Goal: Task Accomplishment & Management: Manage account settings

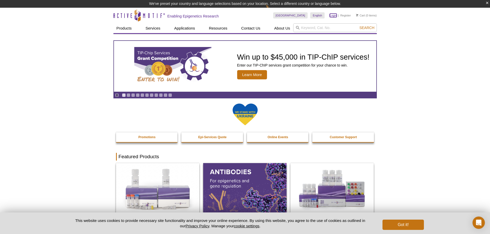
click at [333, 15] on link "Login" at bounding box center [333, 16] width 7 height 4
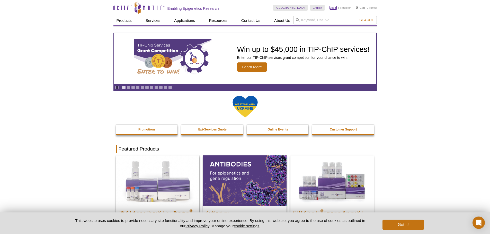
click at [335, 7] on link "Login" at bounding box center [333, 8] width 7 height 4
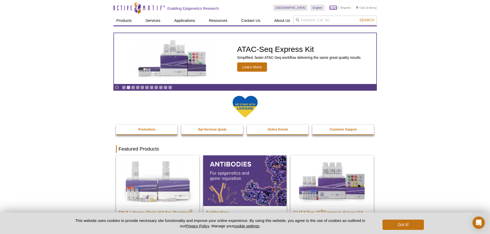
click at [335, 7] on link "Login" at bounding box center [333, 8] width 7 height 4
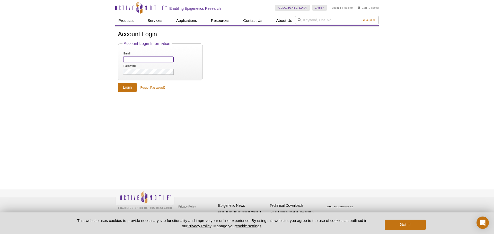
click at [134, 59] on input "Email" at bounding box center [148, 60] width 51 height 6
type input "[EMAIL_ADDRESS][DOMAIN_NAME]"
click at [157, 87] on link "Forgot Password?" at bounding box center [152, 87] width 25 height 5
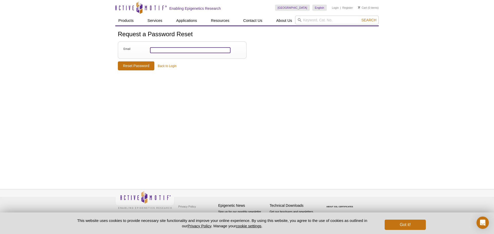
click at [168, 50] on input "Email" at bounding box center [190, 50] width 81 height 6
type input "[EMAIL_ADDRESS][DOMAIN_NAME]"
click at [141, 66] on input "Reset Password" at bounding box center [136, 65] width 37 height 9
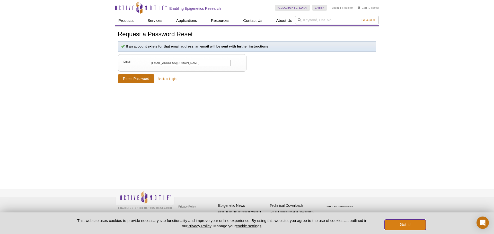
click at [402, 223] on button "Got it!" at bounding box center [405, 225] width 41 height 10
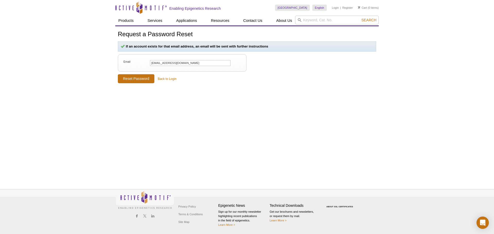
click at [334, 62] on div "Request a Password Reset If an account exists for that email address, an email …" at bounding box center [246, 57] width 263 height 52
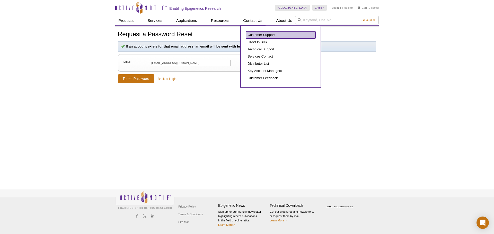
click at [256, 32] on link "Customer Support" at bounding box center [280, 34] width 69 height 7
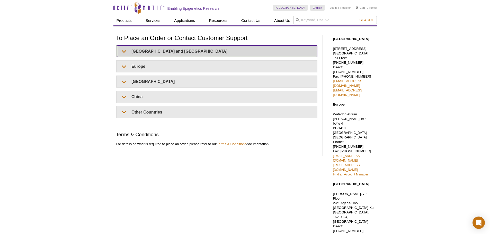
click at [154, 49] on summary "[GEOGRAPHIC_DATA] and [GEOGRAPHIC_DATA]" at bounding box center [217, 52] width 200 height 12
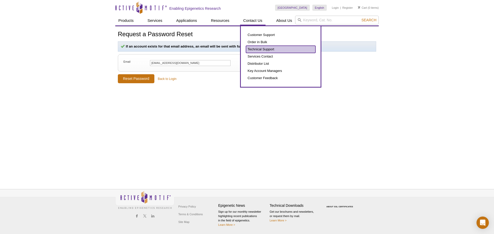
click at [258, 50] on link "Technical Support" at bounding box center [280, 49] width 69 height 7
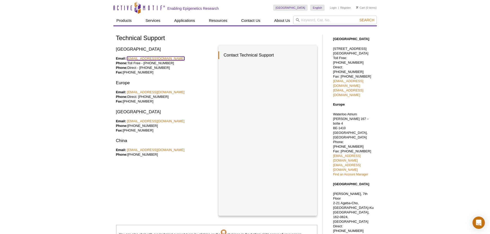
click at [153, 57] on link "[EMAIL_ADDRESS][DOMAIN_NAME]" at bounding box center [156, 59] width 58 height 4
